Goal: Information Seeking & Learning: Learn about a topic

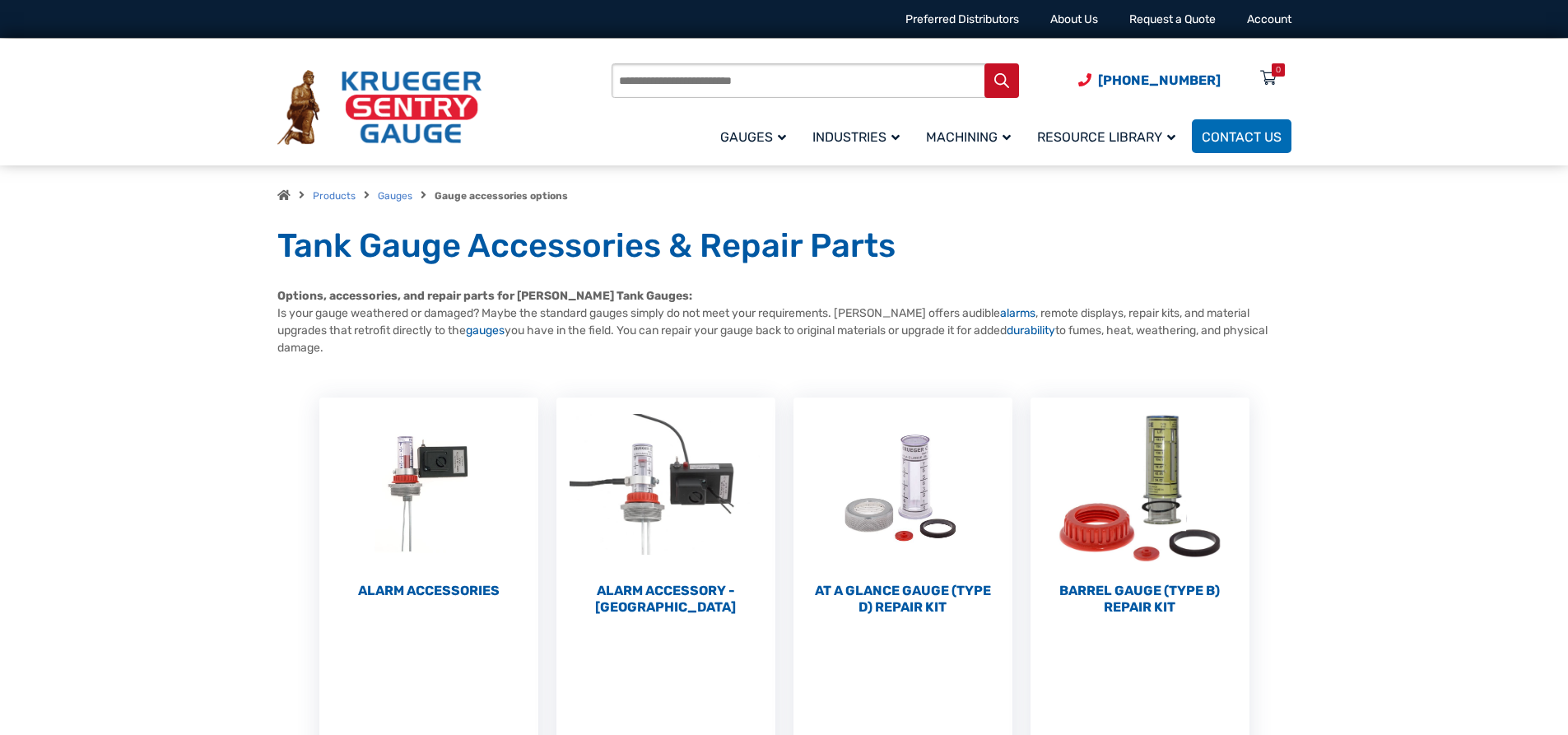
click at [750, 81] on input "Products search" at bounding box center [815, 80] width 408 height 34
type input "*****"
click at [985, 63] on button "Search" at bounding box center [1001, 80] width 34 height 34
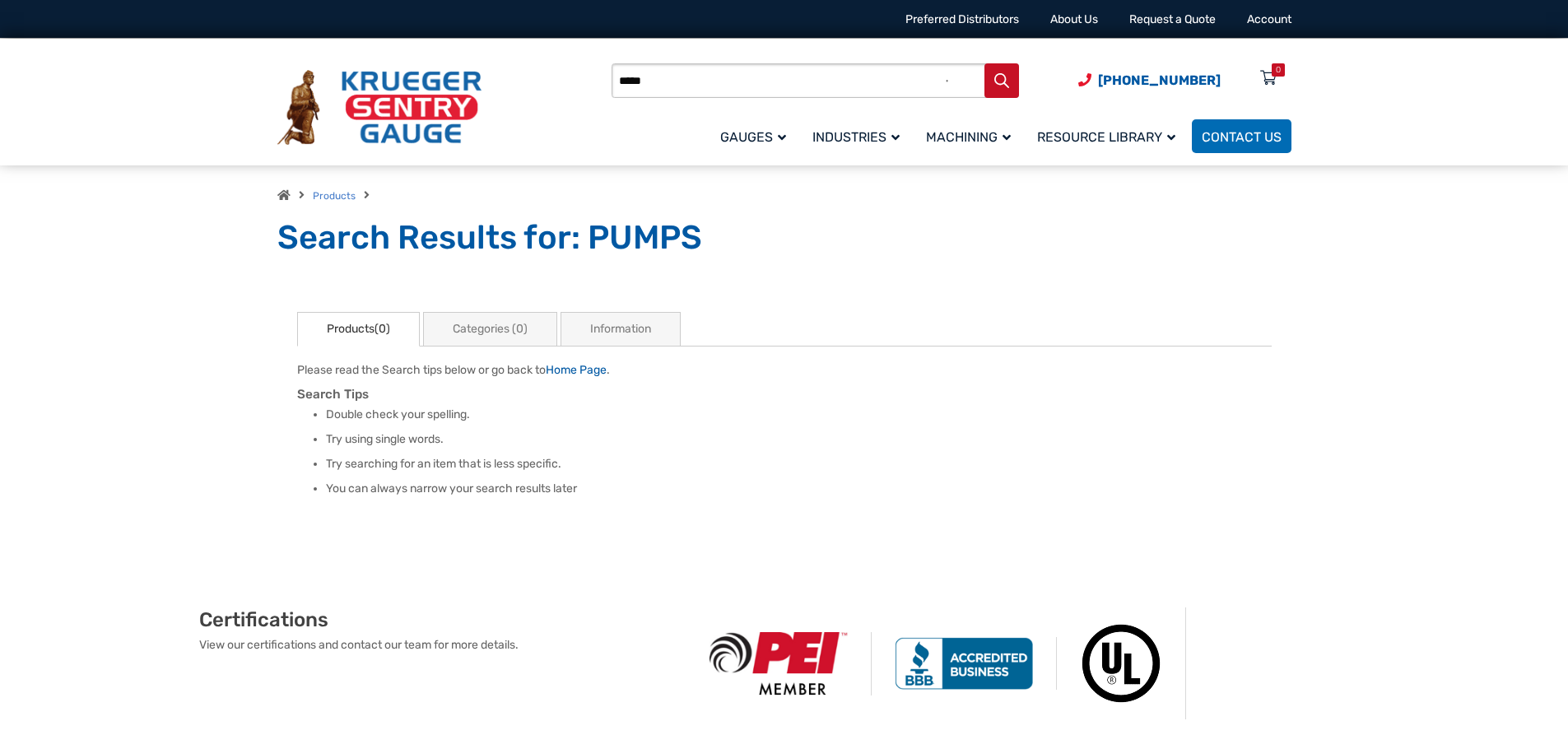
click at [668, 82] on input "*****" at bounding box center [815, 80] width 408 height 34
type input "*"
click at [726, 414] on li "Double check your spelling." at bounding box center [798, 414] width 946 height 17
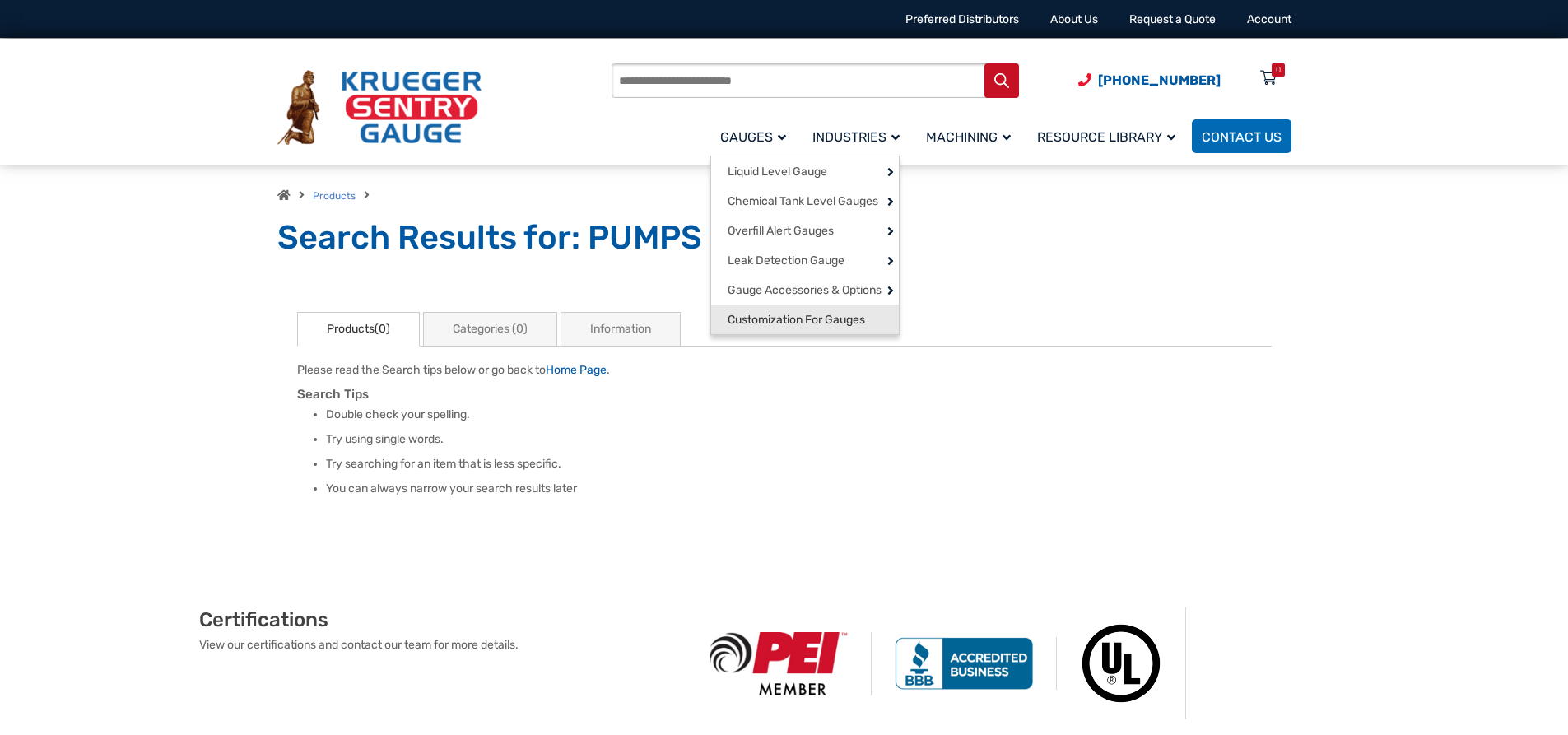
click at [789, 327] on span "Customization For Gauges" at bounding box center [796, 320] width 137 height 15
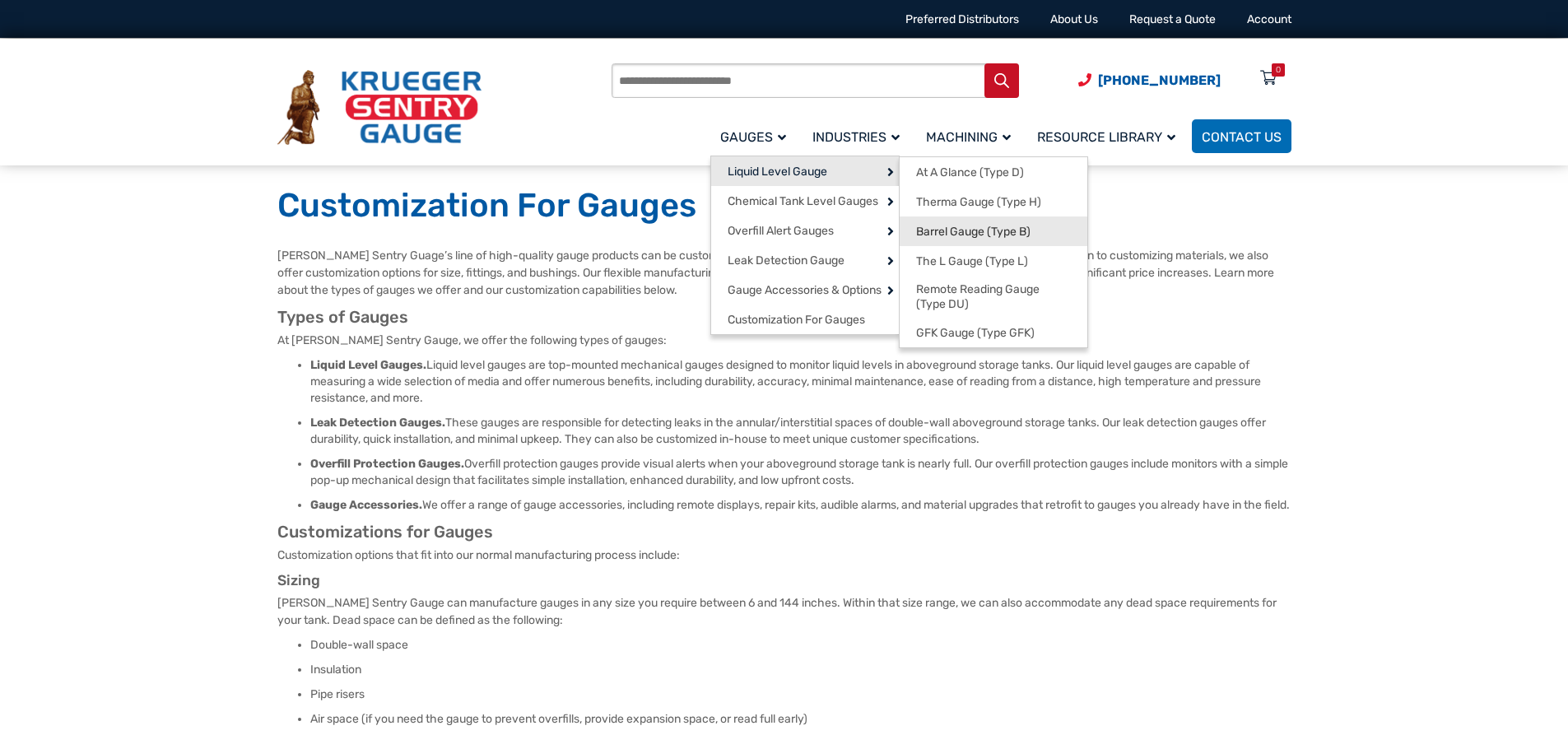
click at [955, 227] on span "Barrel Gauge (Type B)" at bounding box center [973, 232] width 114 height 15
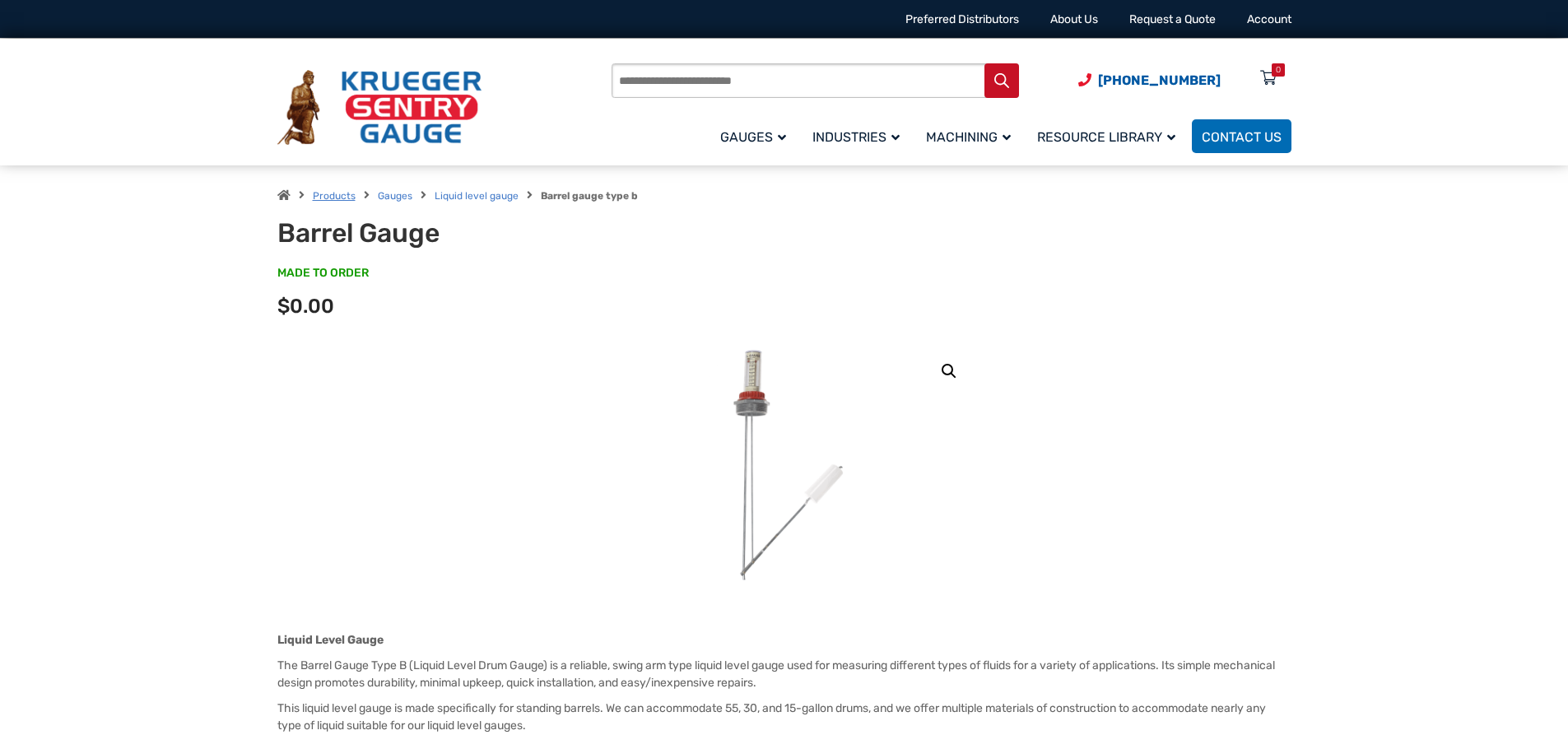
click at [334, 197] on link "Products" at bounding box center [334, 195] width 43 height 11
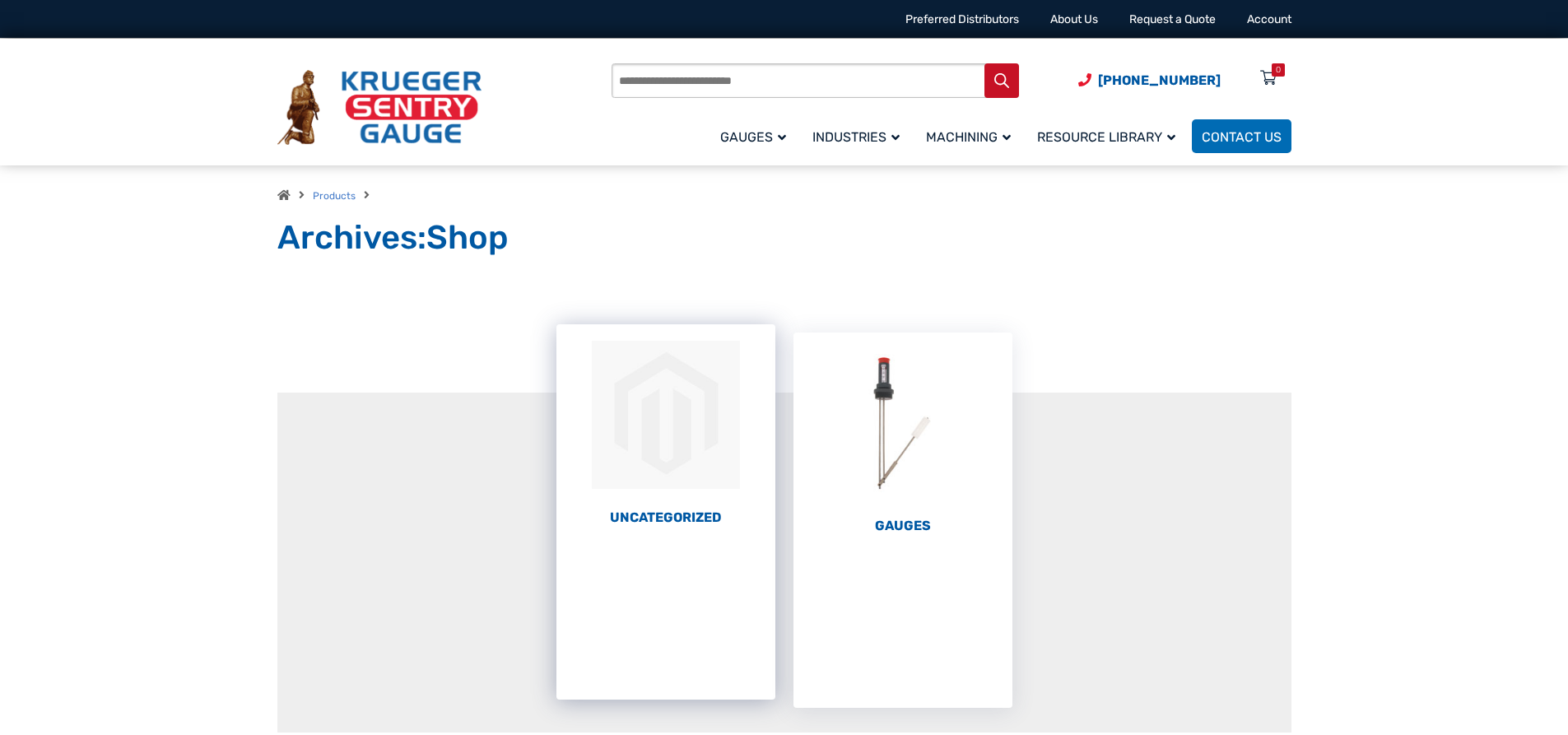
click at [655, 509] on h2 "Uncategorized (1)" at bounding box center [665, 517] width 219 height 17
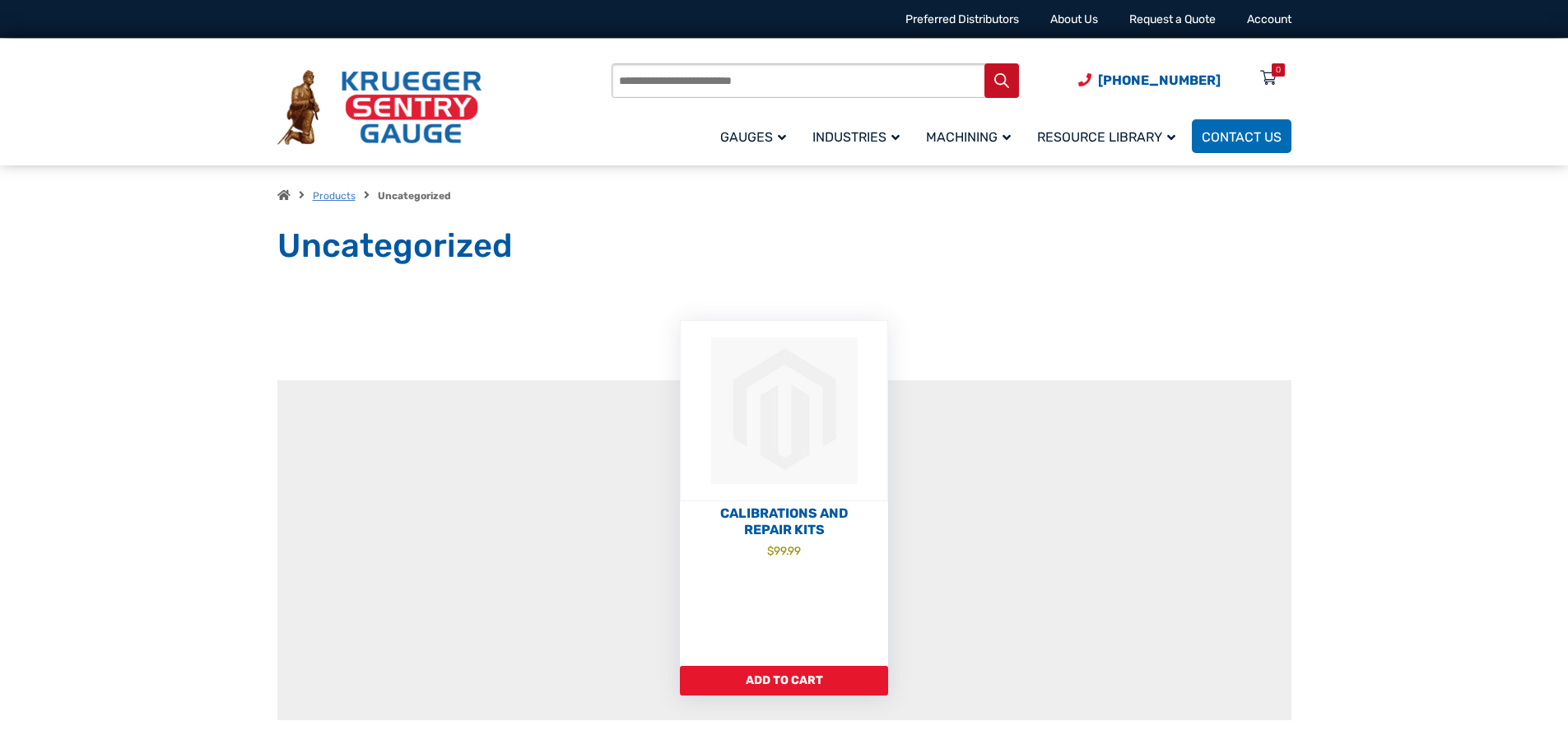
click at [319, 192] on link "Products" at bounding box center [334, 195] width 43 height 11
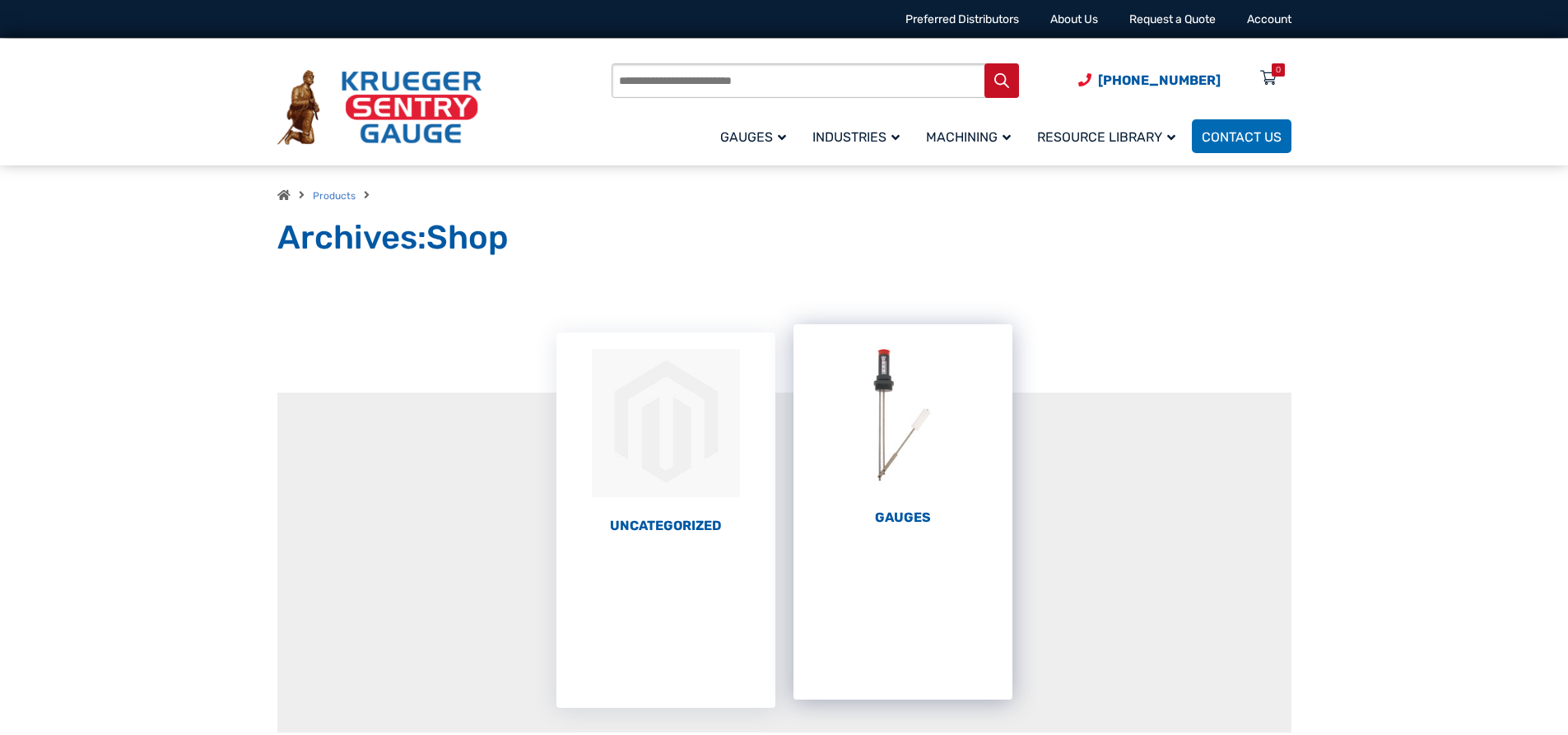
click at [939, 563] on li "Gauges (67)" at bounding box center [902, 511] width 219 height 375
click at [885, 513] on h2 "Gauges (67)" at bounding box center [902, 517] width 219 height 17
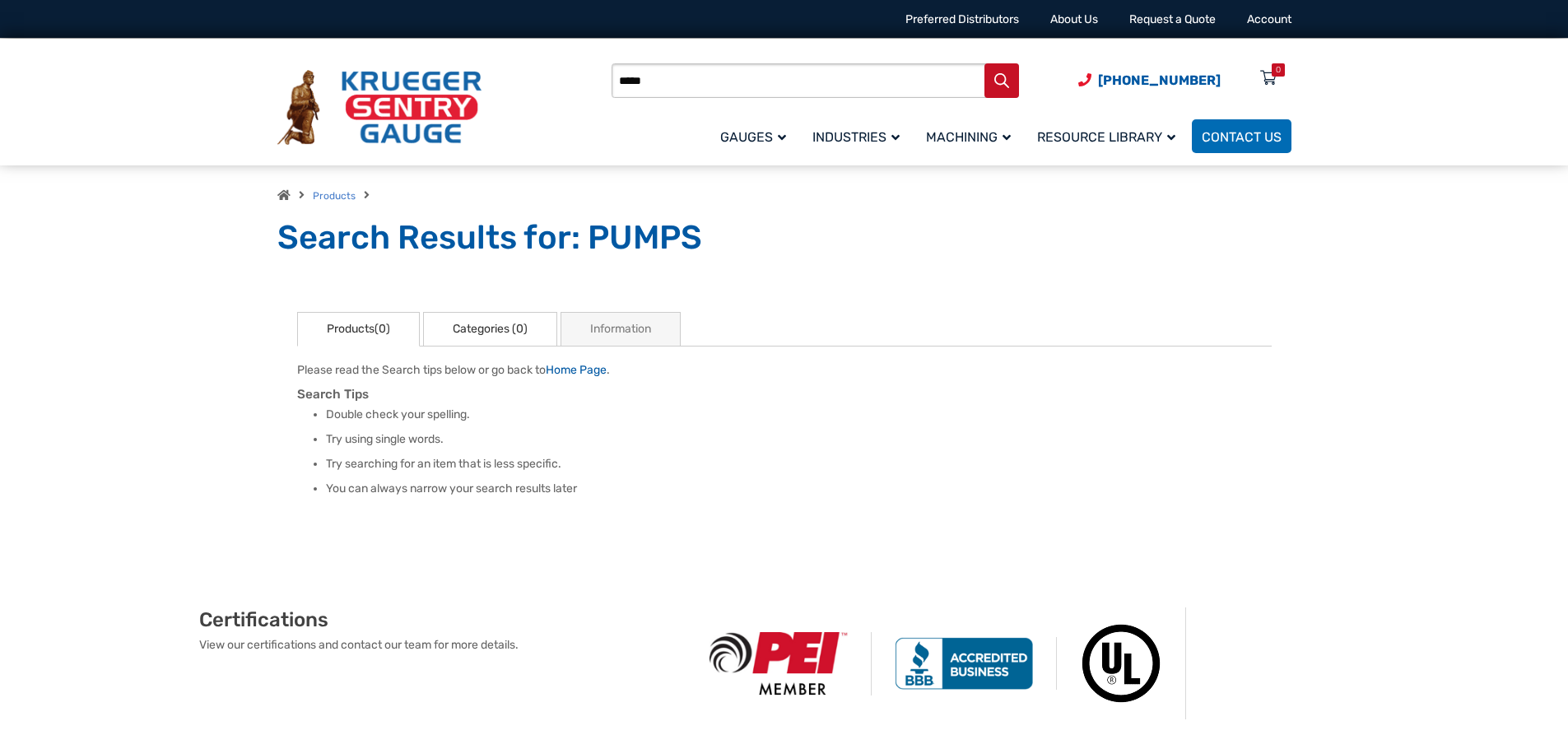
click at [488, 328] on link "Categories (0)" at bounding box center [490, 328] width 134 height 34
click at [476, 328] on link "Categories (0)" at bounding box center [490, 328] width 134 height 34
click at [362, 322] on link "Products(0)" at bounding box center [358, 328] width 123 height 34
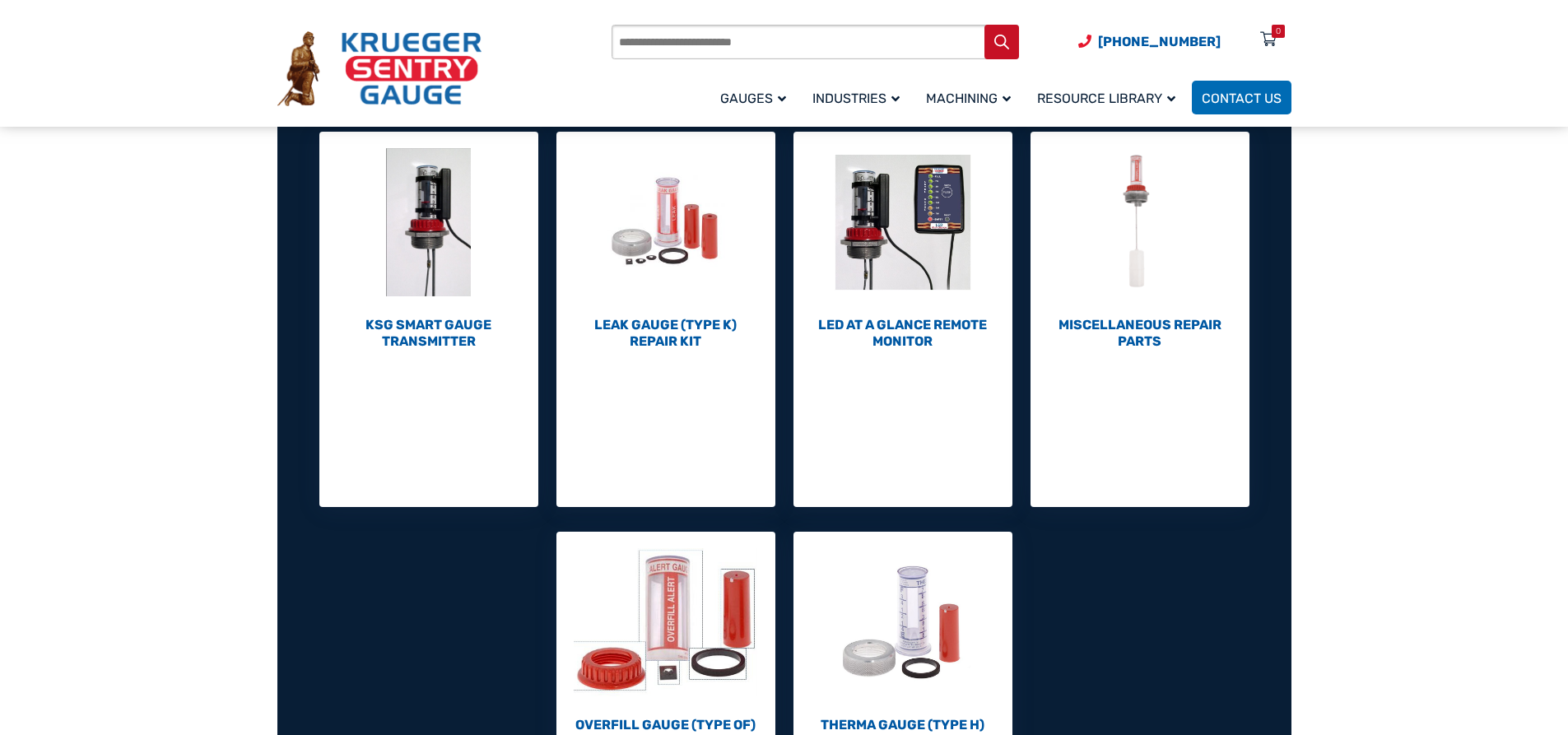
scroll to position [659, 0]
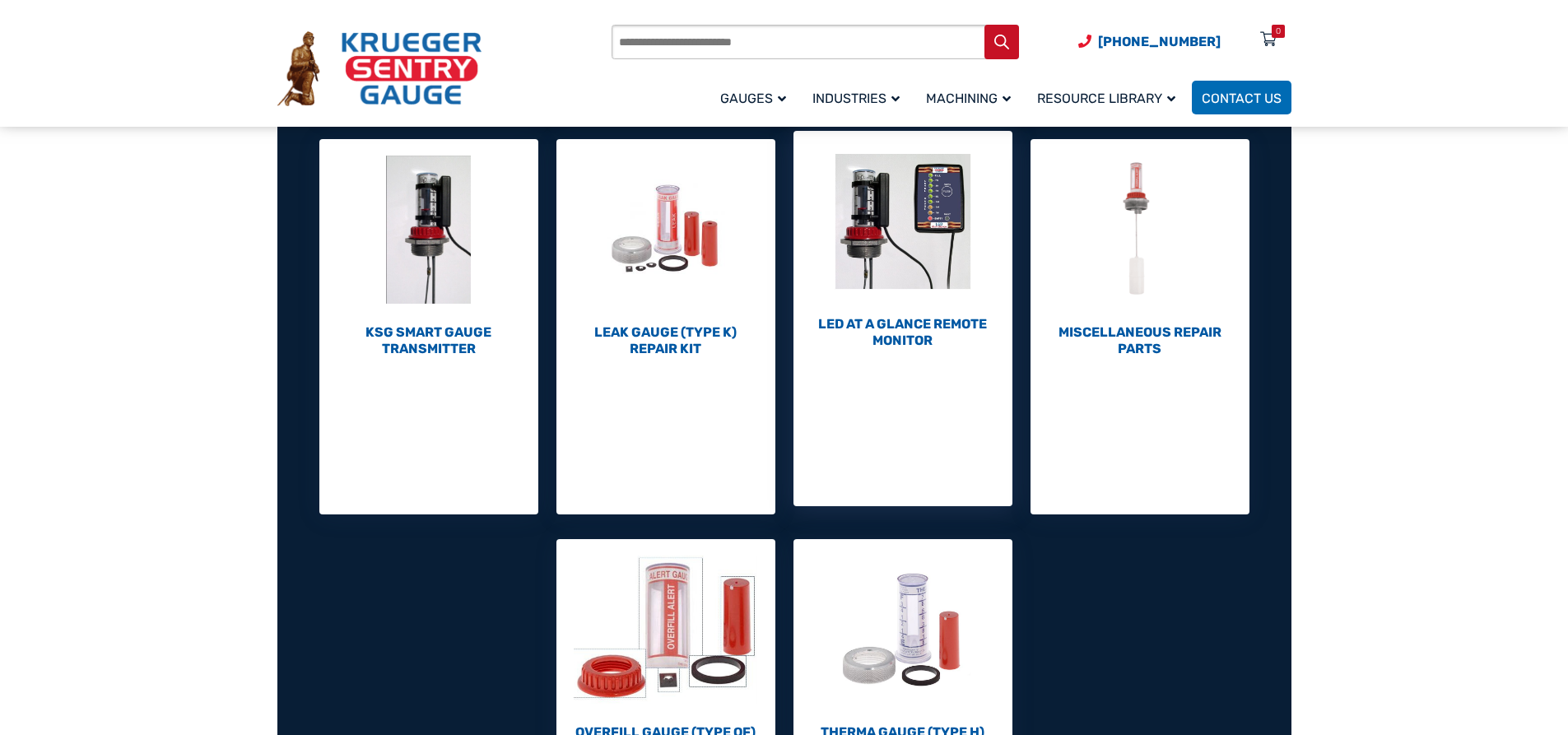
click at [929, 308] on img "Visit product category LED At A Glance Remote Monitor" at bounding box center [902, 221] width 219 height 181
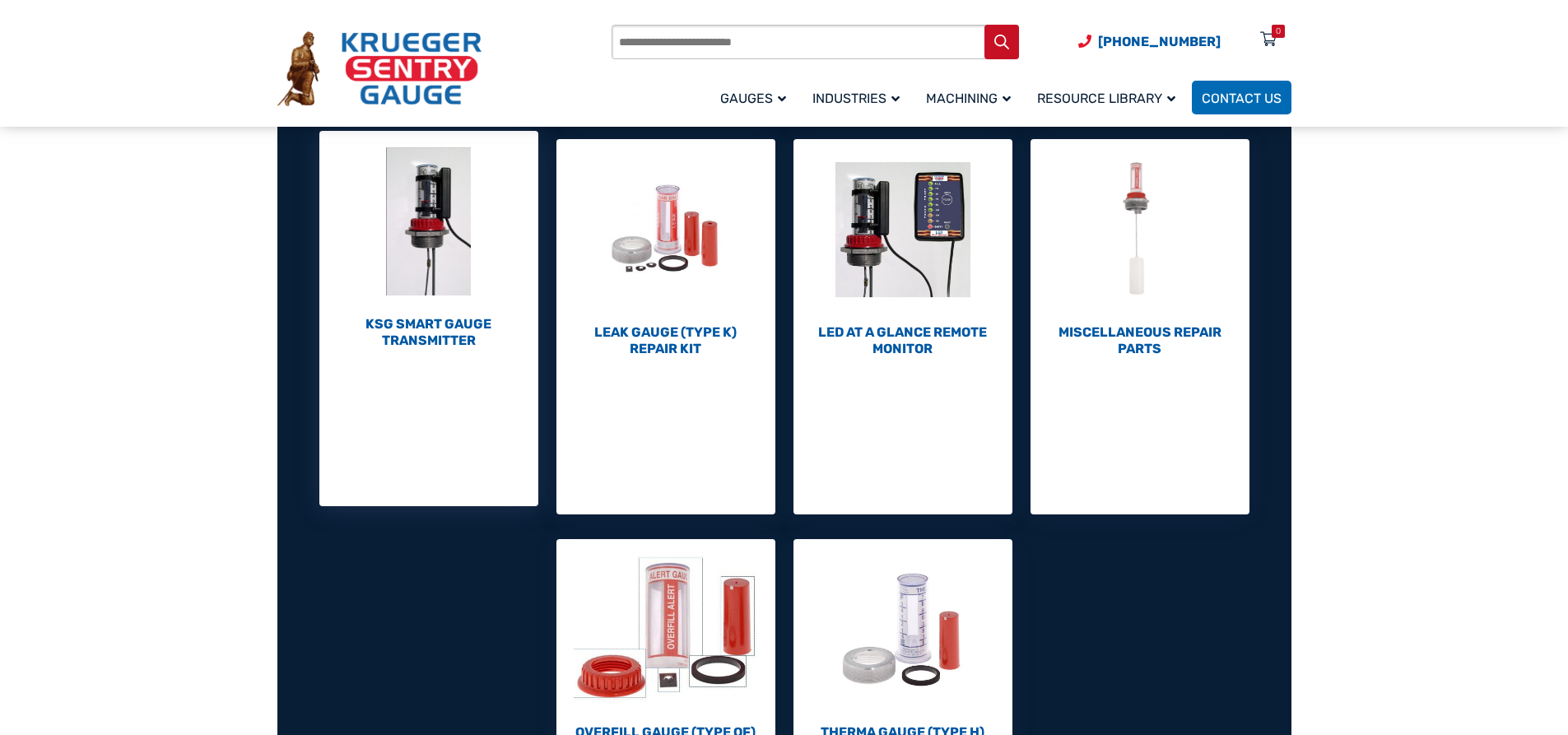
click at [422, 340] on h2 "KSG Smart Gauge Transmitter (1)" at bounding box center [429, 332] width 219 height 32
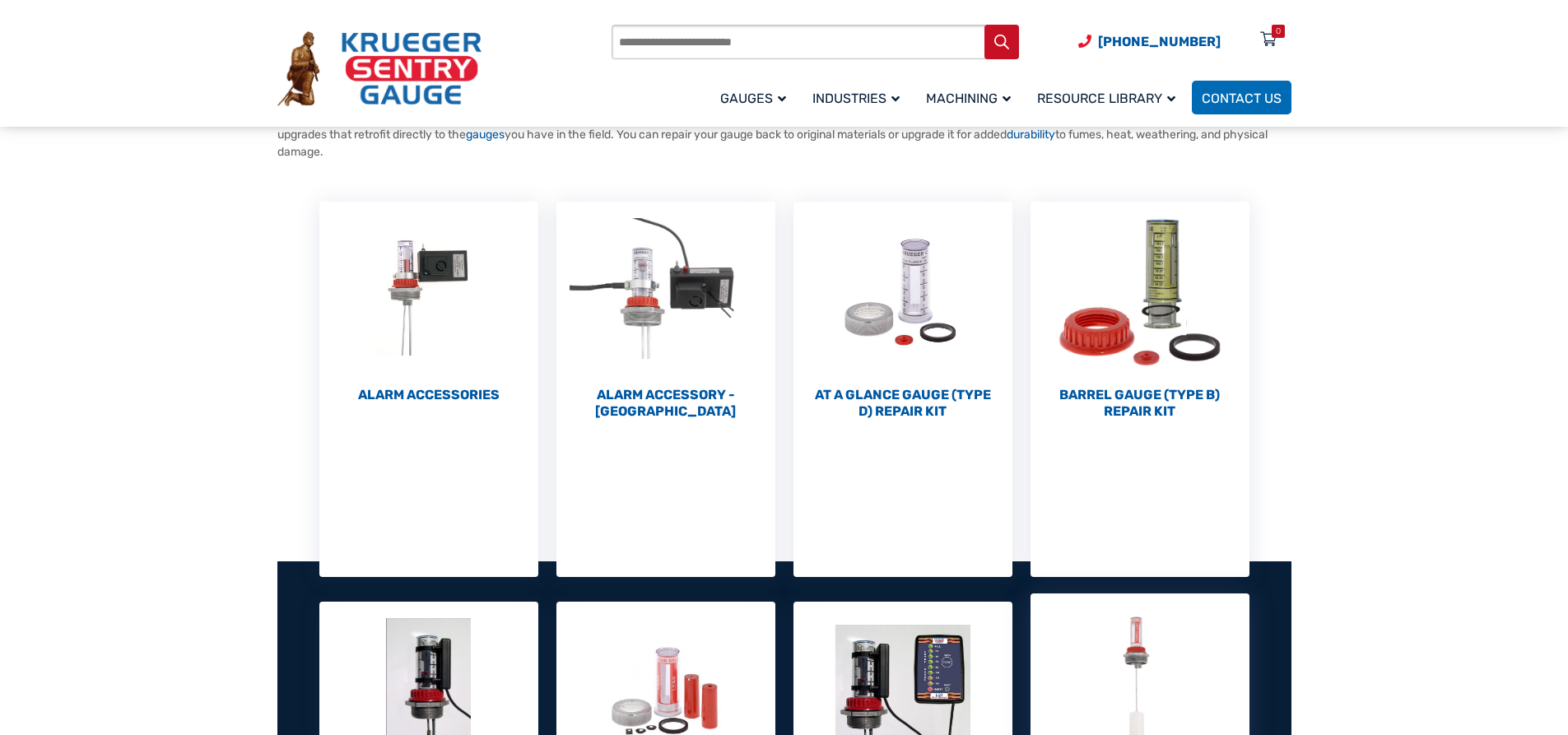
scroll to position [164, 0]
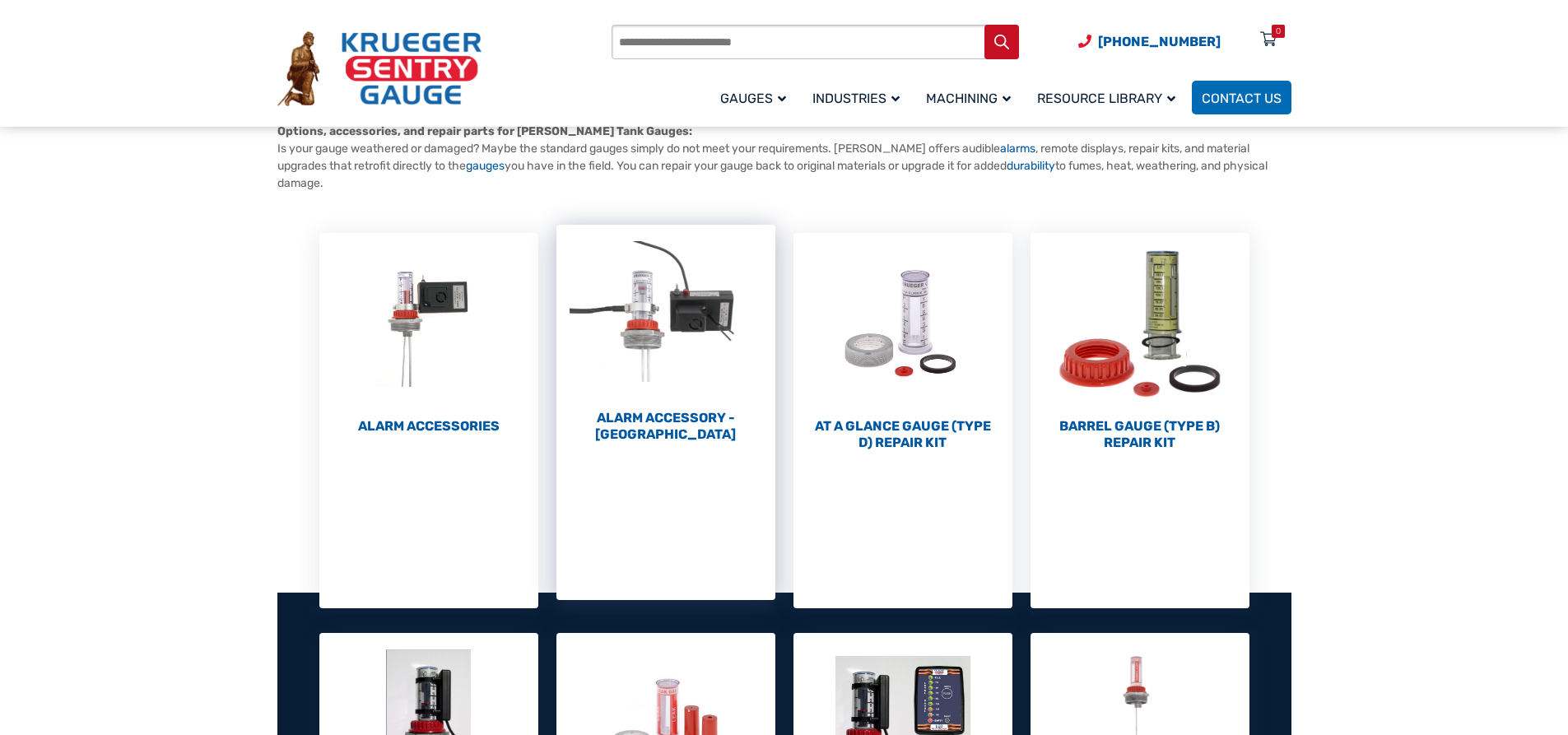
click at [647, 398] on img "Visit product category Alarm Accessory - DC" at bounding box center [665, 315] width 219 height 181
